Goal: Information Seeking & Learning: Learn about a topic

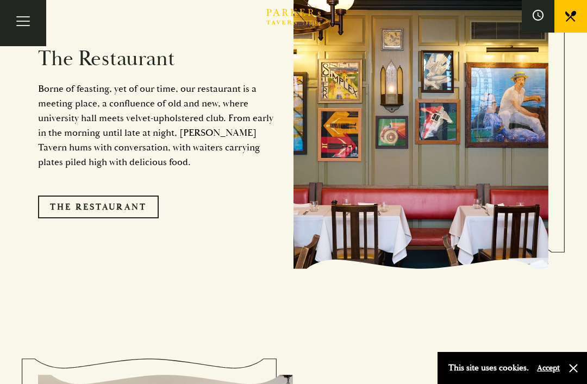
scroll to position [878, 0]
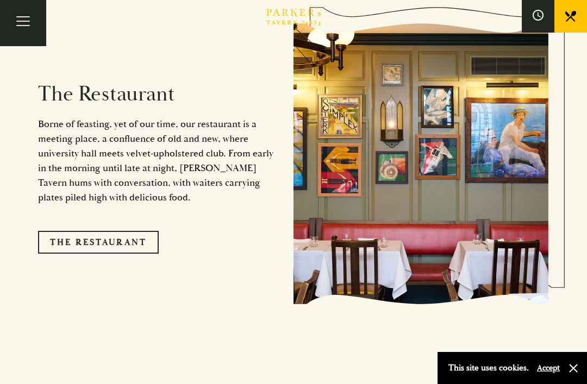
click at [77, 249] on link "The Restaurant" at bounding box center [98, 242] width 121 height 23
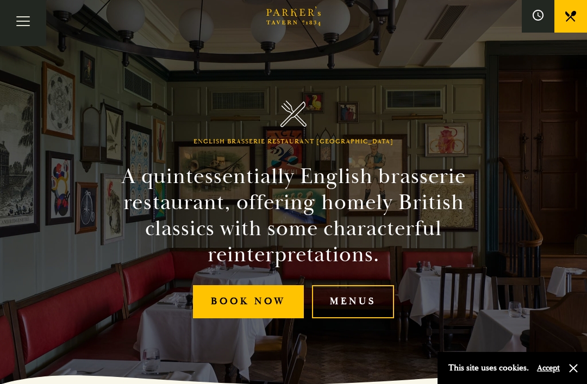
click at [367, 318] on link "Menus" at bounding box center [353, 301] width 82 height 33
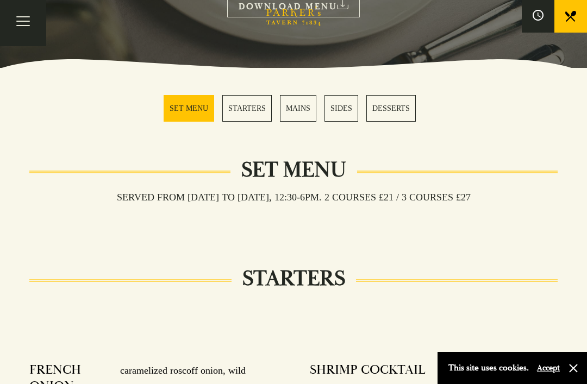
scroll to position [257, 0]
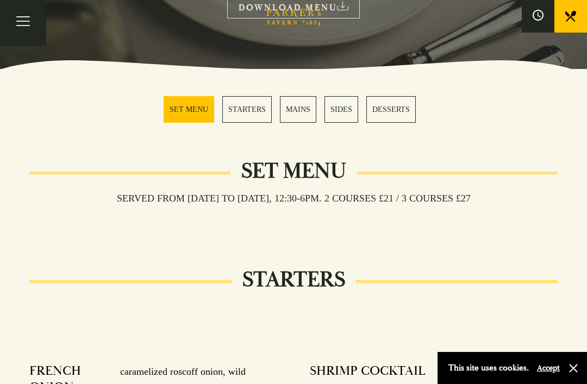
click at [262, 98] on link "STARTERS" at bounding box center [246, 109] width 49 height 27
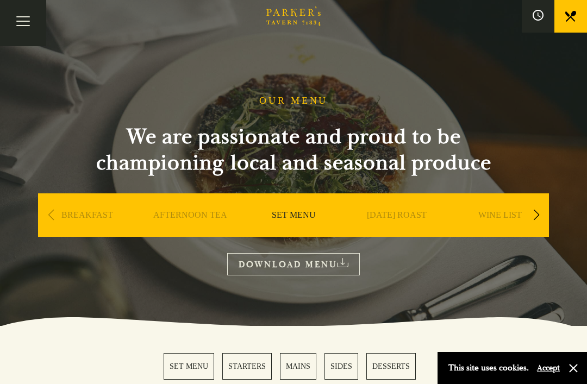
click at [79, 206] on div "BREAKFAST" at bounding box center [87, 231] width 98 height 76
click at [90, 221] on link "BREAKFAST" at bounding box center [87, 231] width 52 height 43
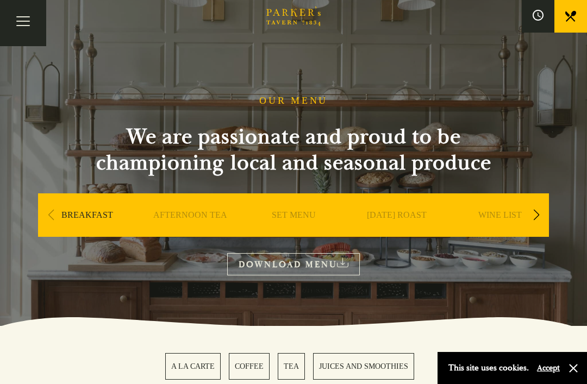
click at [76, 218] on link "BREAKFAST" at bounding box center [87, 231] width 52 height 43
click at [577, 373] on button "button" at bounding box center [573, 368] width 11 height 11
